Goal: Task Accomplishment & Management: Use online tool/utility

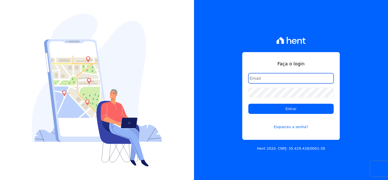
click at [282, 79] on input "email" at bounding box center [290, 78] width 85 height 10
type input "thayna@graalengenharia.com.br"
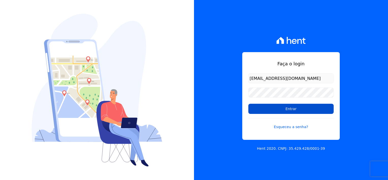
click at [286, 108] on input "Entrar" at bounding box center [290, 109] width 85 height 10
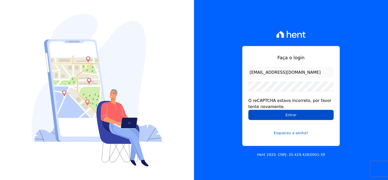
click at [293, 120] on form "[EMAIL_ADDRESS][DOMAIN_NAME] O reCAPTCHA estava incorreto, por favor tente nova…" at bounding box center [290, 104] width 85 height 75
click at [293, 118] on input "Entrar" at bounding box center [290, 115] width 85 height 10
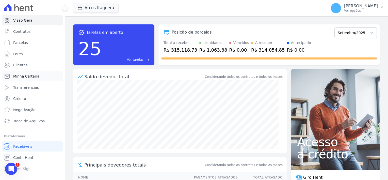
click at [32, 79] on link "Minha Carteira" at bounding box center [32, 76] width 61 height 10
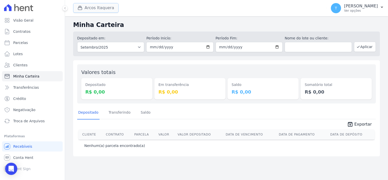
click at [95, 10] on button "Arcos Itaquera" at bounding box center [95, 8] width 45 height 10
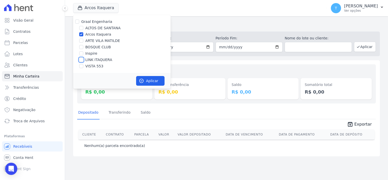
click at [81, 59] on input "LINK ITAQUERA" at bounding box center [81, 60] width 4 height 4
checkbox input "true"
click at [81, 35] on input "Arcos Itaquera" at bounding box center [81, 34] width 4 height 4
checkbox input "false"
click at [142, 82] on icon "button" at bounding box center [141, 80] width 5 height 5
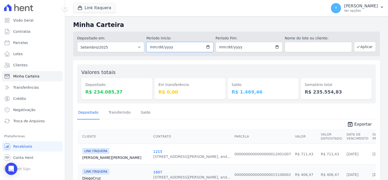
click at [207, 48] on input "2025-09-01" at bounding box center [179, 47] width 67 height 10
type input "[DATE]"
click at [275, 46] on input "2025-09-30" at bounding box center [249, 47] width 67 height 10
type input "[DATE]"
click at [361, 50] on button "Aplicar" at bounding box center [365, 47] width 22 height 10
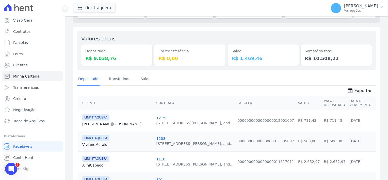
scroll to position [31, 0]
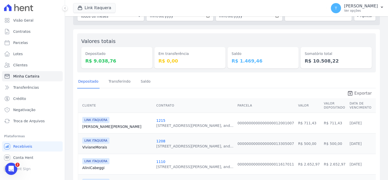
click at [356, 93] on span "Exportar" at bounding box center [363, 93] width 18 height 6
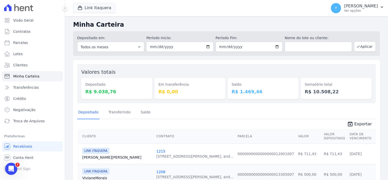
scroll to position [0, 0]
drag, startPoint x: 148, startPoint y: 13, endPoint x: 139, endPoint y: 11, distance: 8.7
click at [148, 13] on div "Link Itaquera Graal Engenharia [GEOGRAPHIC_DATA][PERSON_NAME] Itaquera ARTE [GE…" at bounding box center [199, 8] width 252 height 17
click at [92, 11] on button "Link Itaquera" at bounding box center [94, 8] width 42 height 10
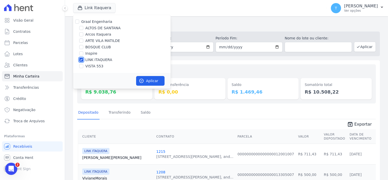
click at [81, 59] on input "LINK ITAQUERA" at bounding box center [81, 60] width 4 height 4
checkbox input "false"
click at [81, 54] on input "Inspire" at bounding box center [81, 53] width 4 height 4
checkbox input "true"
click at [143, 81] on icon "button" at bounding box center [141, 80] width 5 height 5
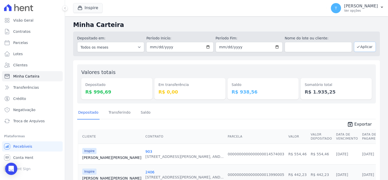
click at [363, 47] on button "Aplicar" at bounding box center [365, 47] width 22 height 10
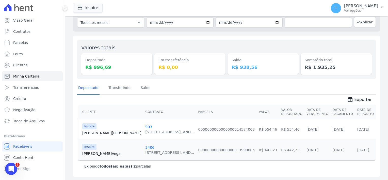
scroll to position [25, 0]
click at [358, 98] on span "Exportar" at bounding box center [363, 99] width 18 height 6
click at [191, 5] on div "Inspire Graal Engenharia ALTOS DE SANTANA Arcos Itaquera ARTE VILA MATILDE BOSQ…" at bounding box center [199, 8] width 252 height 17
